Goal: Task Accomplishment & Management: Manage account settings

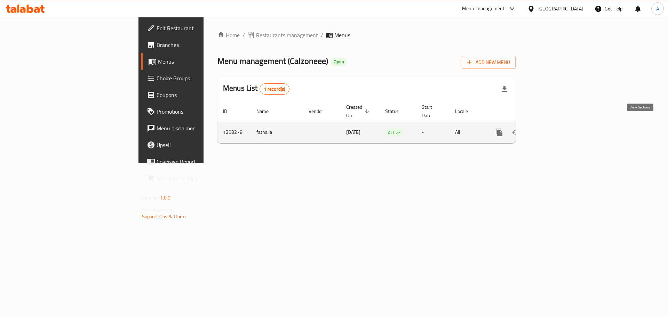
click at [552, 129] on icon "enhanced table" at bounding box center [549, 132] width 6 height 6
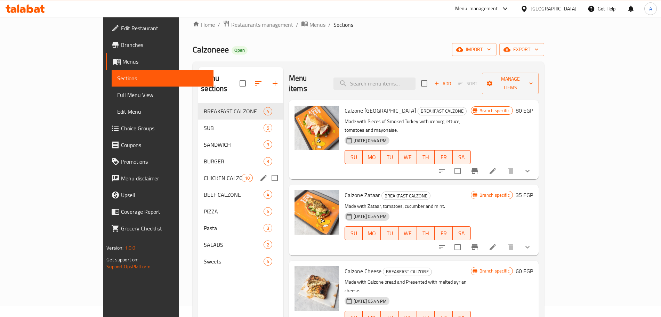
scroll to position [10, 0]
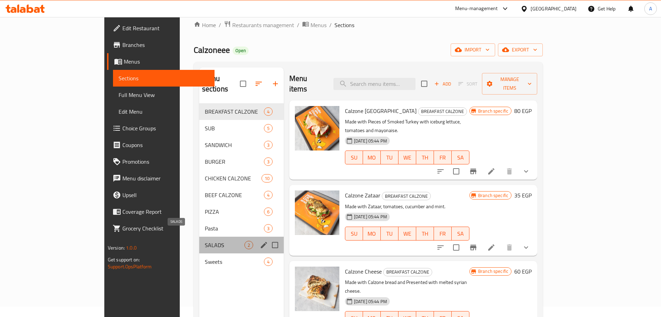
click at [205, 241] on span "SALADS" at bounding box center [225, 245] width 40 height 8
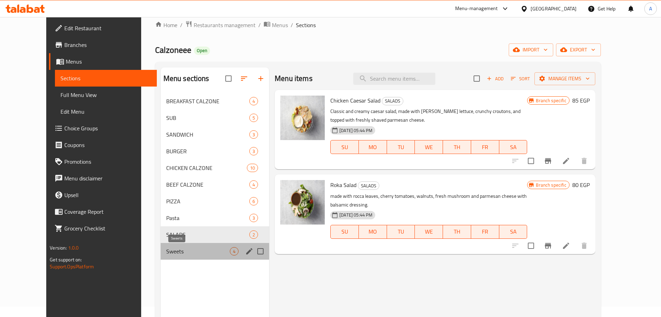
click at [188, 250] on span "Sweets" at bounding box center [198, 251] width 64 height 8
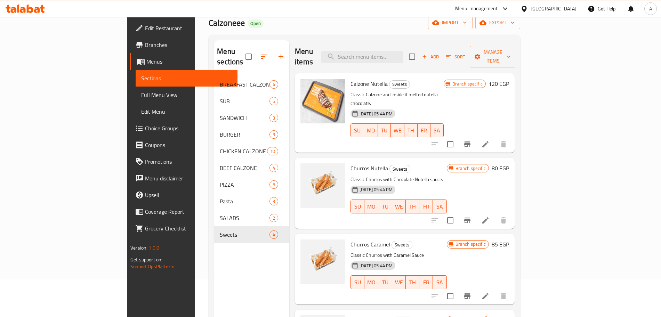
scroll to position [38, 0]
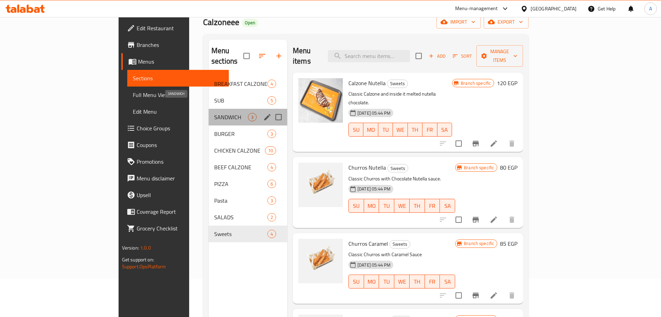
click at [214, 113] on span "SANDWICH" at bounding box center [231, 117] width 34 height 8
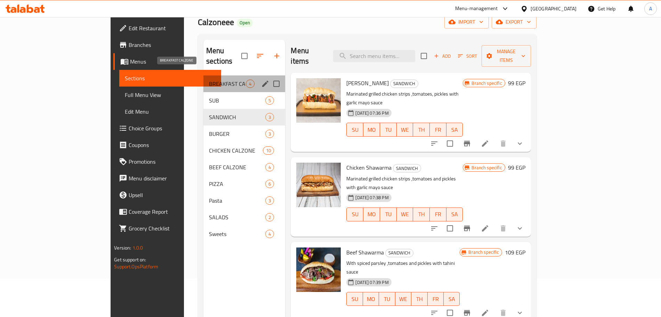
click at [209, 80] on span "BREAKFAST CALZONE" at bounding box center [227, 84] width 37 height 8
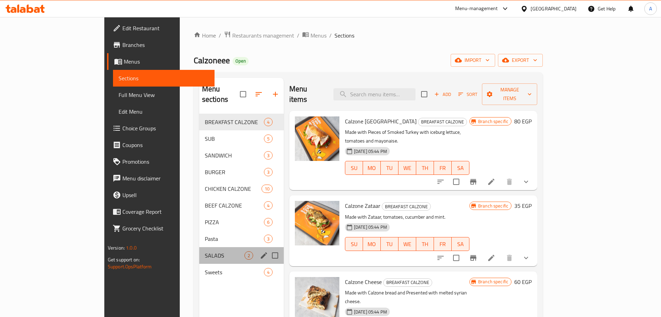
click at [199, 252] on div "SALADS 2" at bounding box center [241, 255] width 85 height 17
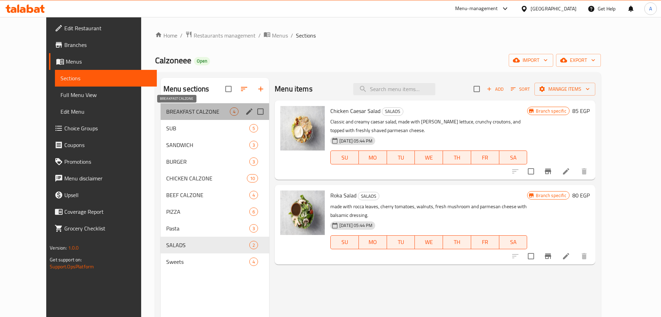
click at [176, 108] on span "BREAKFAST CALZONE" at bounding box center [198, 111] width 64 height 8
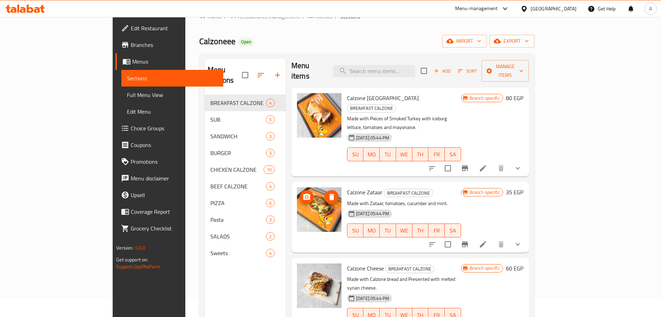
scroll to position [97, 0]
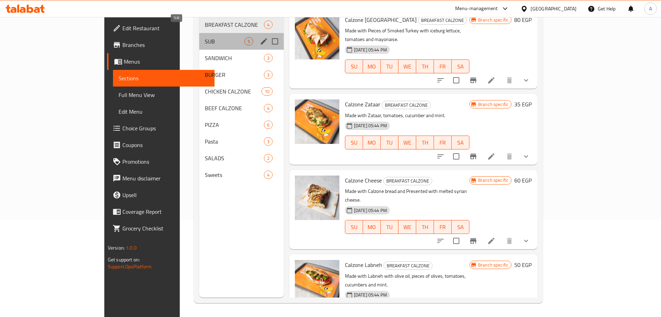
click at [205, 37] on span "SUB" at bounding box center [225, 41] width 40 height 8
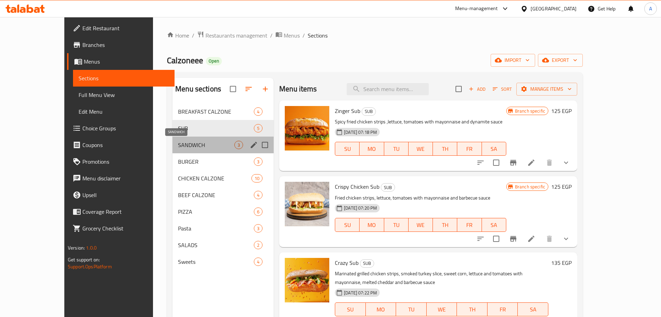
click at [178, 142] on span "SANDWICH" at bounding box center [206, 145] width 56 height 8
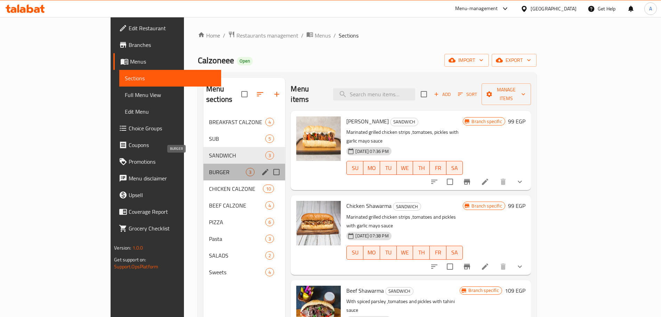
click at [209, 168] on span "BURGER" at bounding box center [227, 172] width 37 height 8
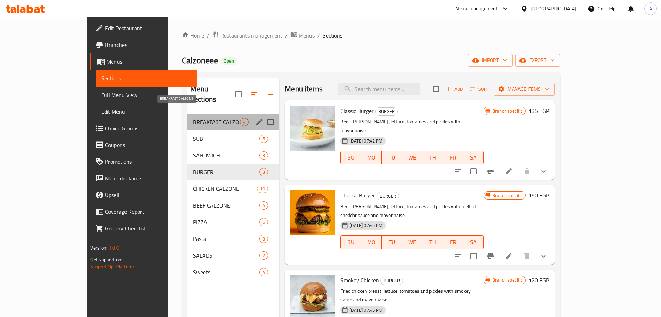
click at [193, 118] on span "BREAKFAST CALZONE" at bounding box center [216, 122] width 47 height 8
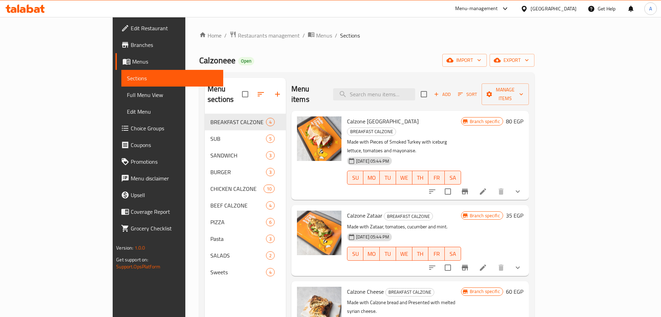
scroll to position [4, 0]
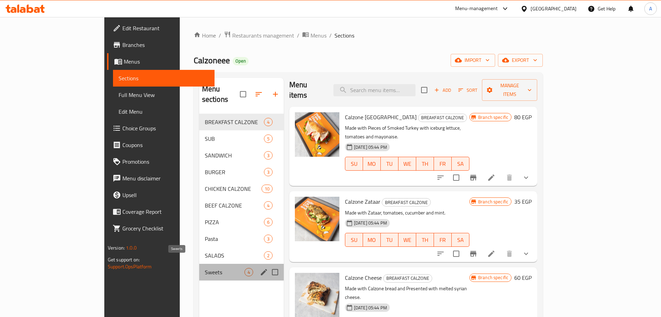
click at [205, 268] on span "Sweets" at bounding box center [225, 272] width 40 height 8
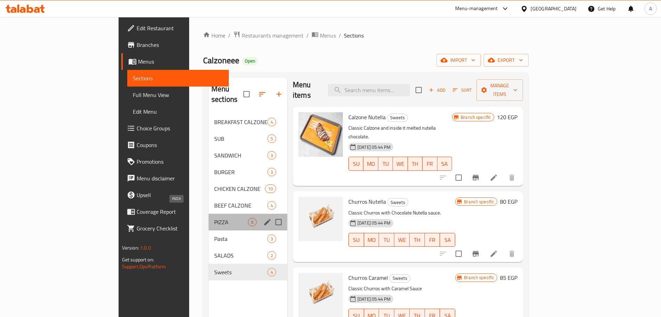
click at [214, 218] on span "PIZZA" at bounding box center [231, 222] width 34 height 8
